Goal: Check status

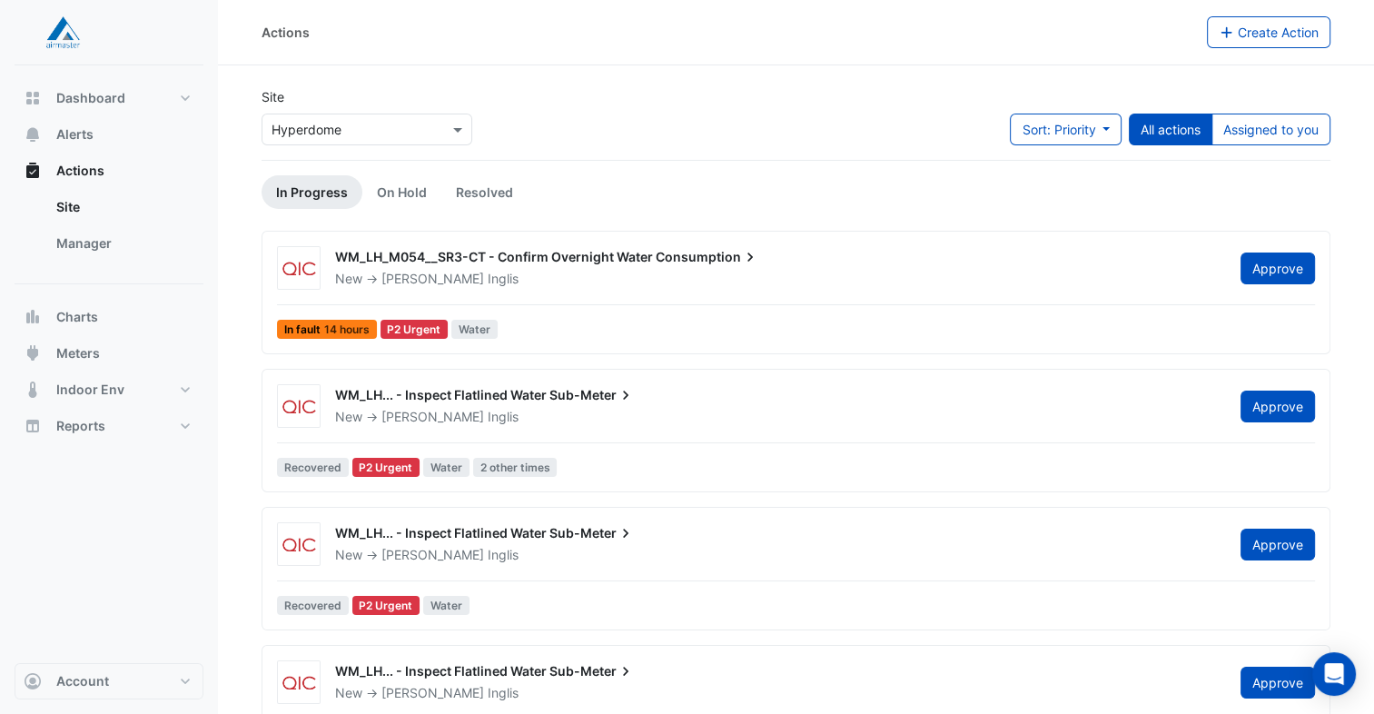
click at [516, 289] on div "WM_LH_M054__SR3-CT - Confirm Overnight Water Consumption New -> [PERSON_NAME] A…" at bounding box center [796, 268] width 1053 height 44
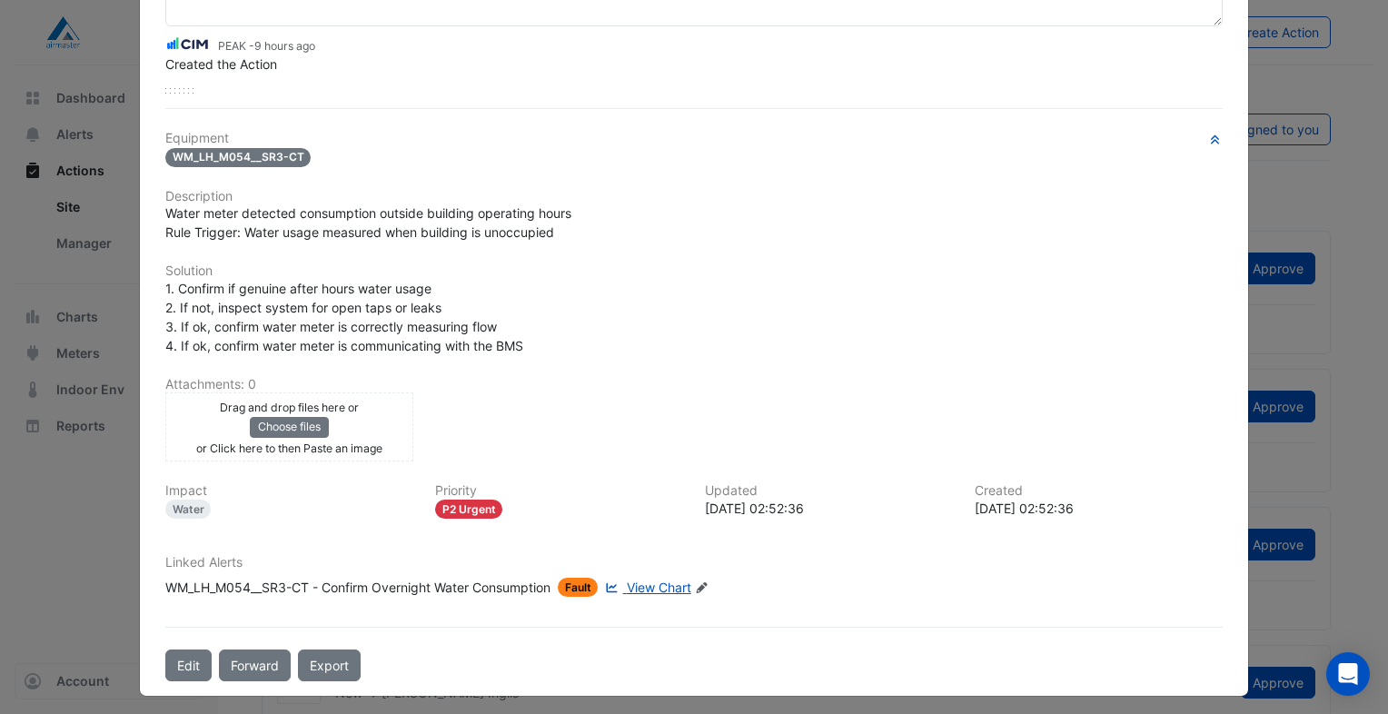
scroll to position [182, 0]
click at [644, 579] on span "View Chart" at bounding box center [659, 586] width 64 height 15
